Goal: Task Accomplishment & Management: Manage account settings

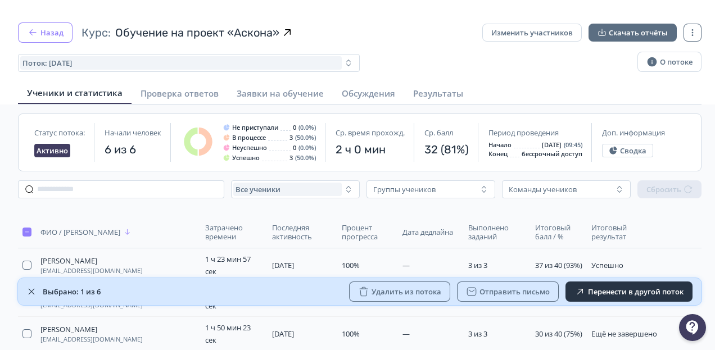
click at [55, 33] on button "Назад" at bounding box center [45, 32] width 55 height 20
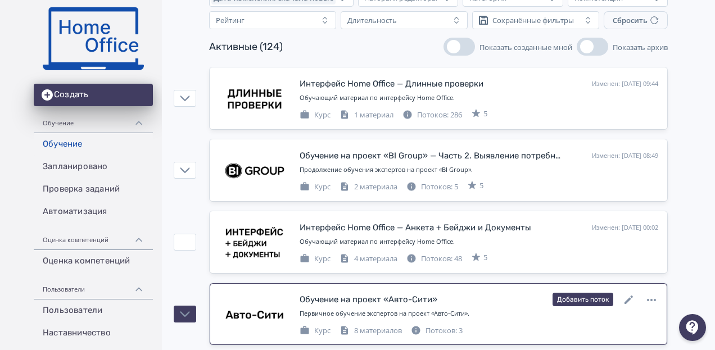
scroll to position [112, 0]
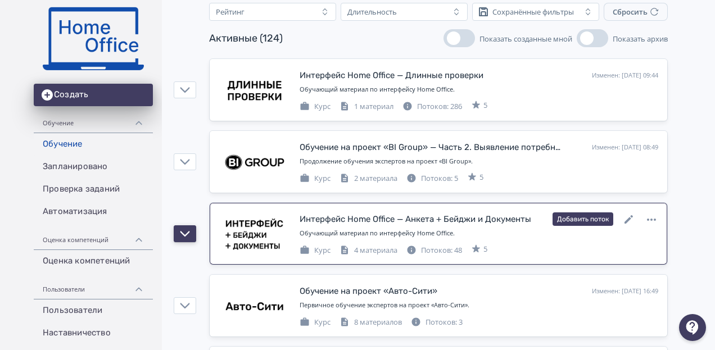
click at [191, 234] on button "button" at bounding box center [185, 233] width 22 height 17
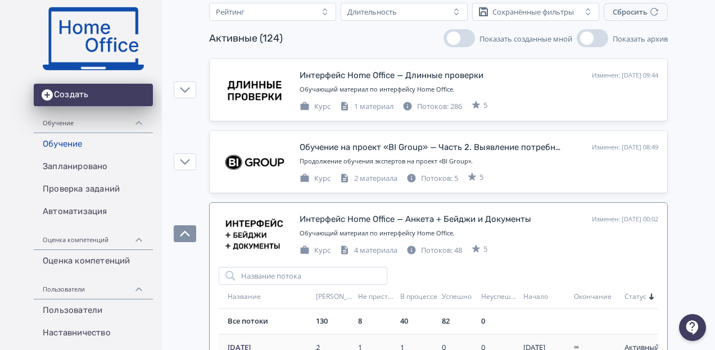
click at [248, 340] on td "[DATE]" at bounding box center [265, 348] width 93 height 28
click at [243, 342] on span "[DATE]" at bounding box center [270, 347] width 84 height 11
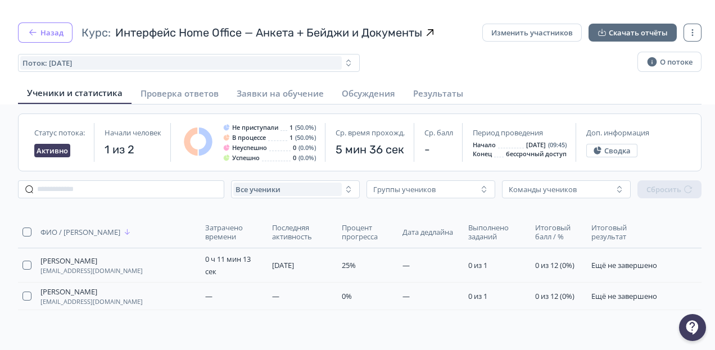
click at [44, 28] on button "Назад" at bounding box center [45, 32] width 55 height 20
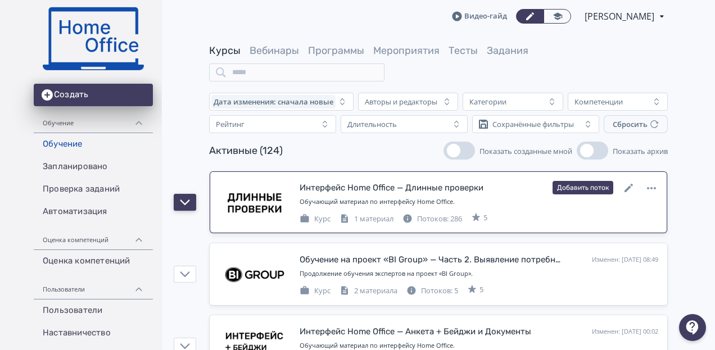
click at [183, 198] on icon "button" at bounding box center [185, 202] width 10 height 10
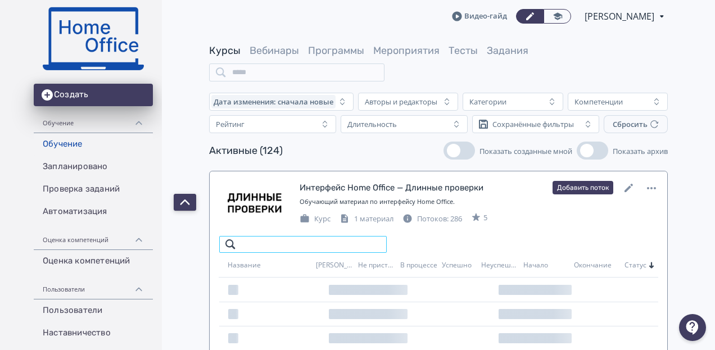
click at [255, 243] on input "search" at bounding box center [303, 245] width 169 height 18
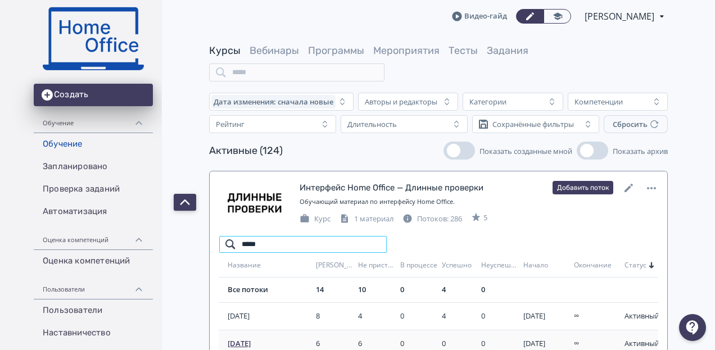
type input "*****"
click at [248, 337] on td "[DATE]" at bounding box center [265, 344] width 93 height 28
click at [250, 340] on span "[DATE]" at bounding box center [270, 343] width 84 height 11
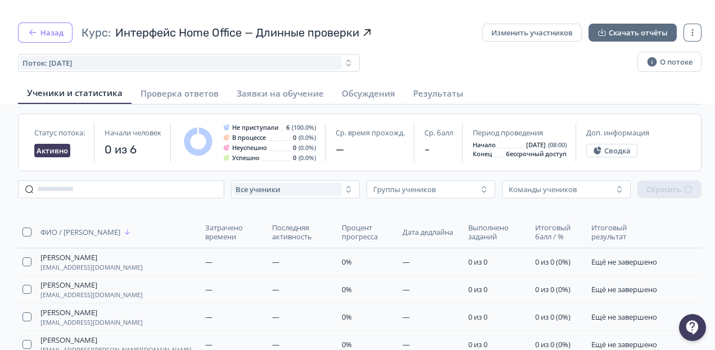
click at [29, 29] on icon "button" at bounding box center [32, 32] width 11 height 11
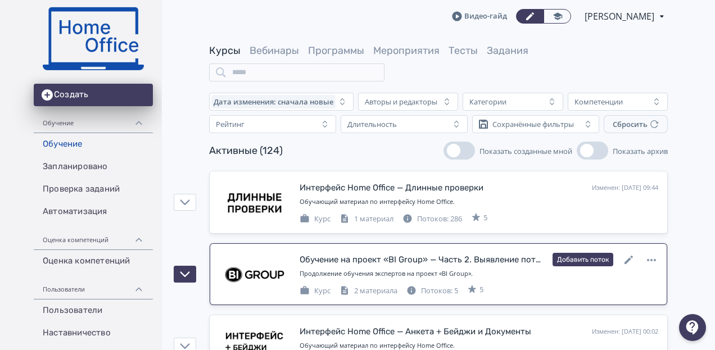
scroll to position [112, 0]
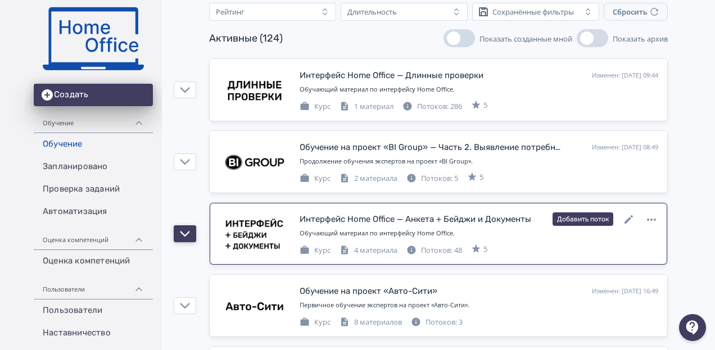
drag, startPoint x: 191, startPoint y: 238, endPoint x: 223, endPoint y: 237, distance: 31.5
click at [191, 238] on button "button" at bounding box center [185, 233] width 22 height 17
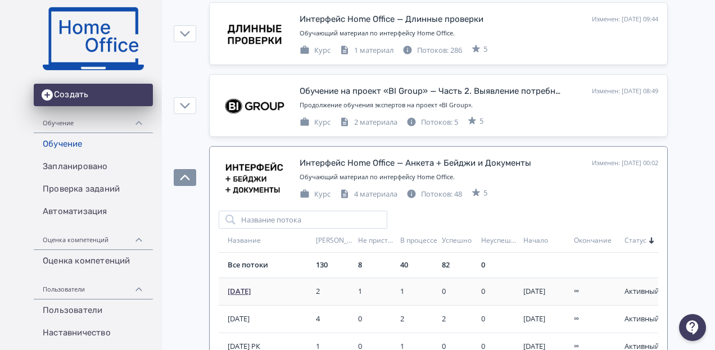
click at [243, 286] on span "[DATE]" at bounding box center [270, 291] width 84 height 11
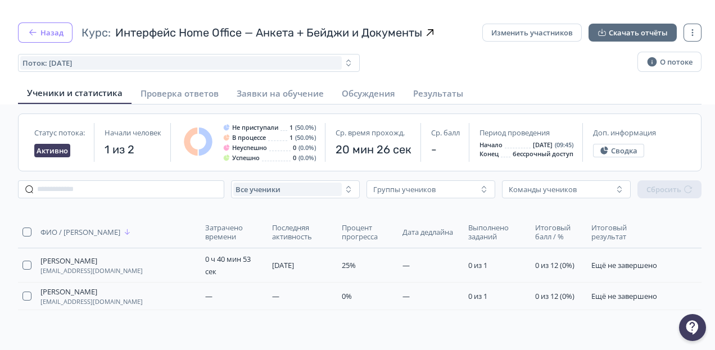
click at [47, 29] on button "Назад" at bounding box center [45, 32] width 55 height 20
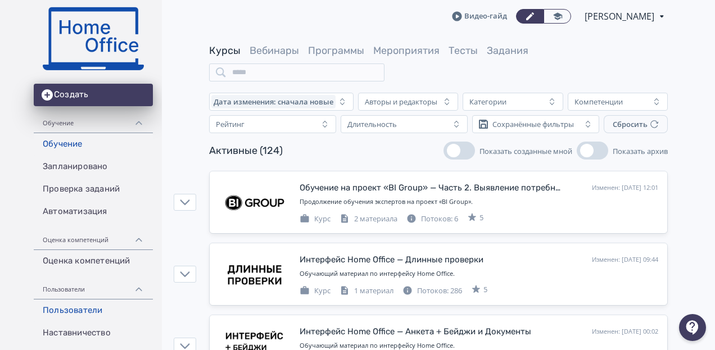
click at [79, 302] on link "Пользователи" at bounding box center [93, 311] width 119 height 22
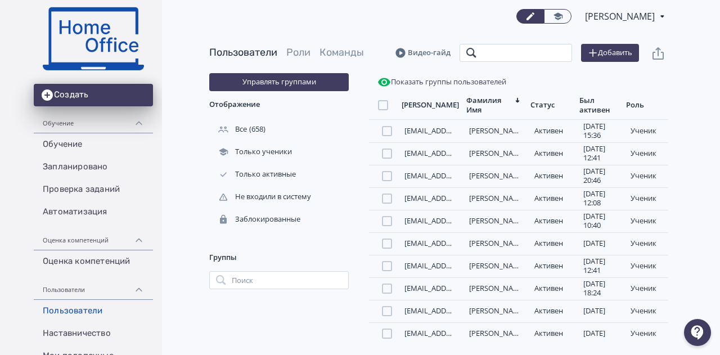
click at [532, 56] on input "search" at bounding box center [515, 53] width 112 height 18
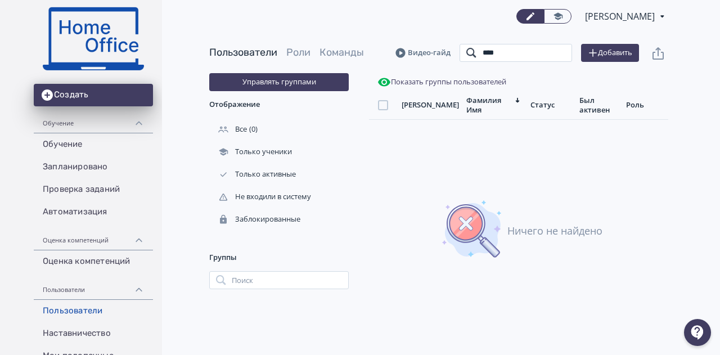
drag, startPoint x: 517, startPoint y: 53, endPoint x: 434, endPoint y: 44, distance: 83.7
click at [437, 46] on header "Пользователи Роли Команды Видео-гайд **** Поиск Добавить" at bounding box center [438, 53] width 459 height 18
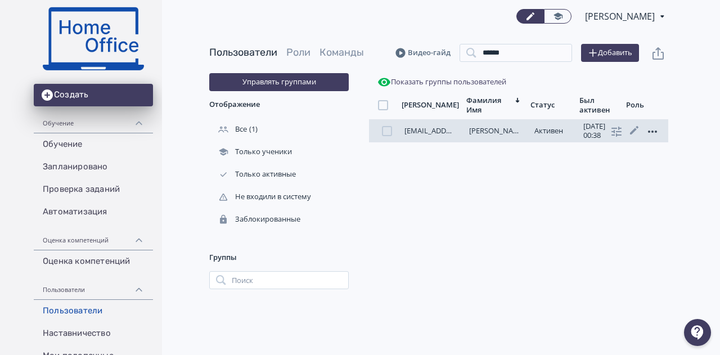
click at [652, 130] on icon at bounding box center [651, 131] width 13 height 13
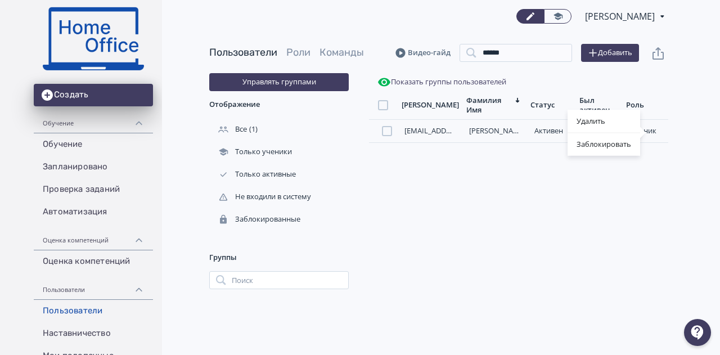
drag, startPoint x: 586, startPoint y: 119, endPoint x: 397, endPoint y: 35, distance: 206.4
click at [586, 119] on div "Удалить" at bounding box center [603, 121] width 73 height 22
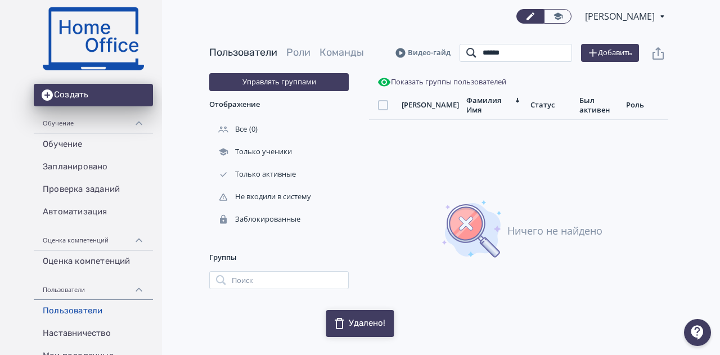
drag, startPoint x: 507, startPoint y: 54, endPoint x: 420, endPoint y: 53, distance: 86.6
click at [421, 54] on header "Пользователи Роли Команды [PERSON_NAME] ****** Поиск Добавить" at bounding box center [438, 53] width 459 height 18
type input "*"
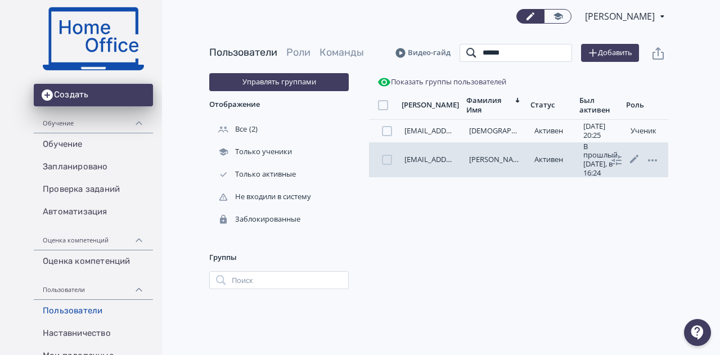
type input "******"
click at [651, 161] on icon at bounding box center [651, 159] width 13 height 13
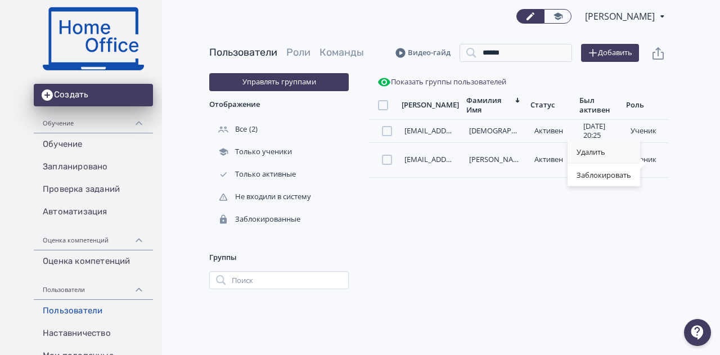
click at [596, 149] on div "Удалить" at bounding box center [603, 152] width 73 height 22
click at [81, 147] on link "Обучение" at bounding box center [93, 144] width 119 height 22
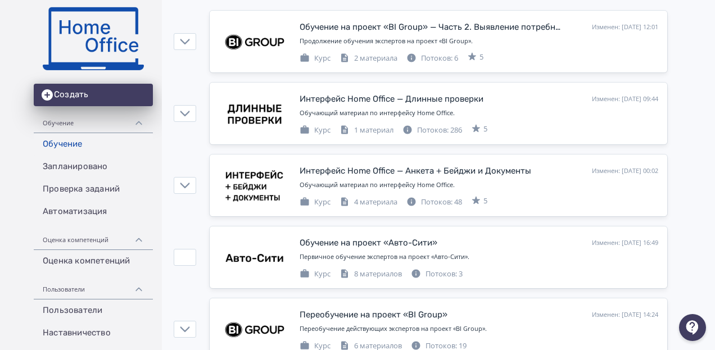
scroll to position [169, 0]
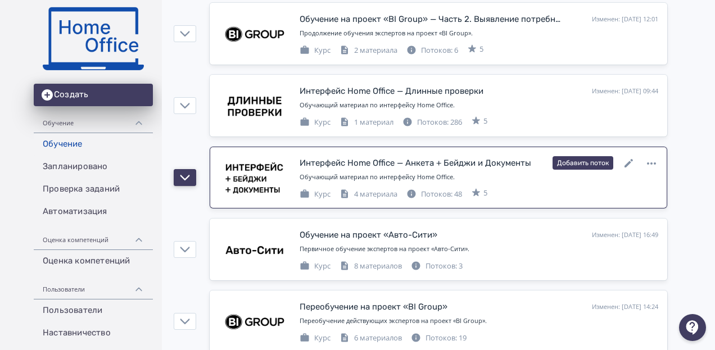
click at [189, 176] on button "button" at bounding box center [185, 177] width 22 height 17
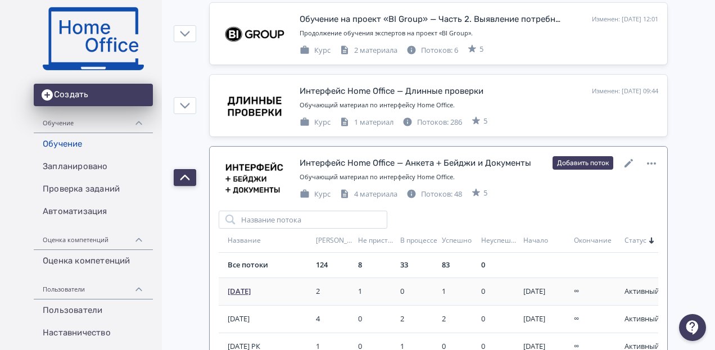
click at [241, 289] on span "[DATE]" at bounding box center [270, 291] width 84 height 11
